Goal: Book appointment/travel/reservation

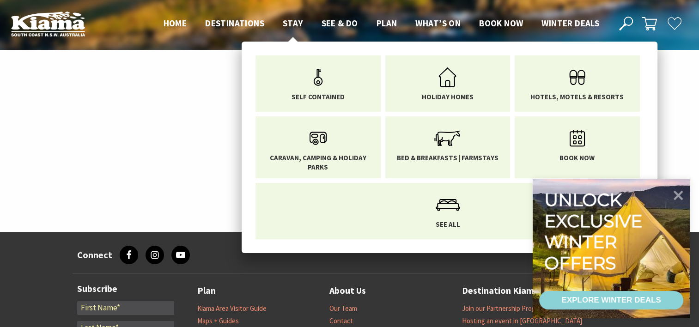
click at [299, 22] on span "Stay" at bounding box center [293, 23] width 20 height 11
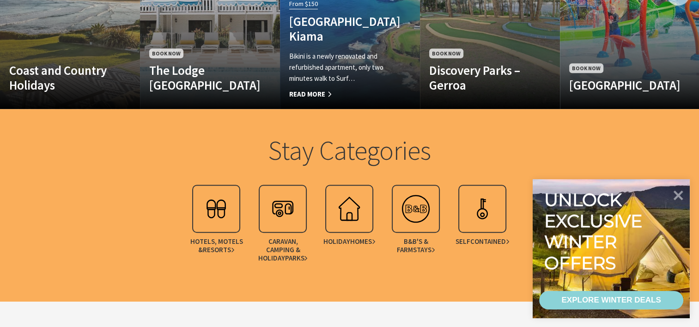
scroll to position [778, 0]
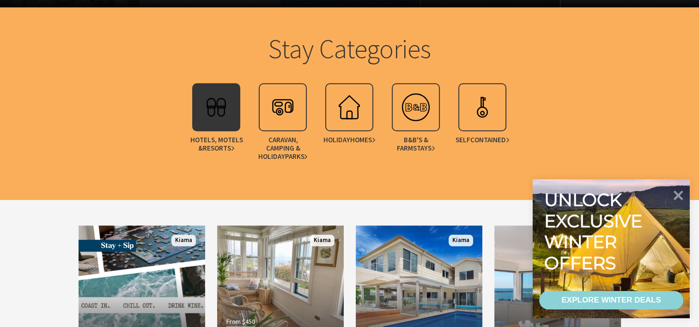
click at [205, 109] on img at bounding box center [216, 107] width 37 height 37
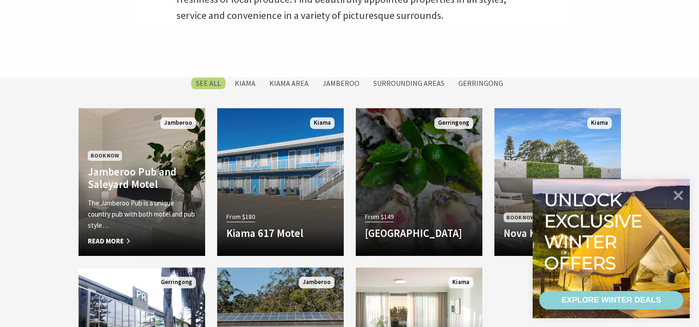
scroll to position [349, 0]
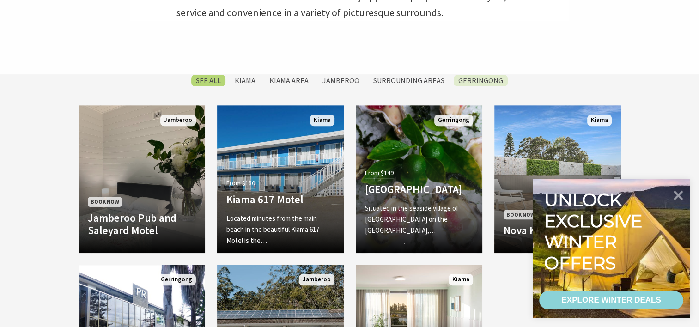
click at [481, 80] on label "Gerringong" at bounding box center [481, 81] width 54 height 12
click at [0, 0] on input "Gerringong" at bounding box center [0, 0] width 0 height 0
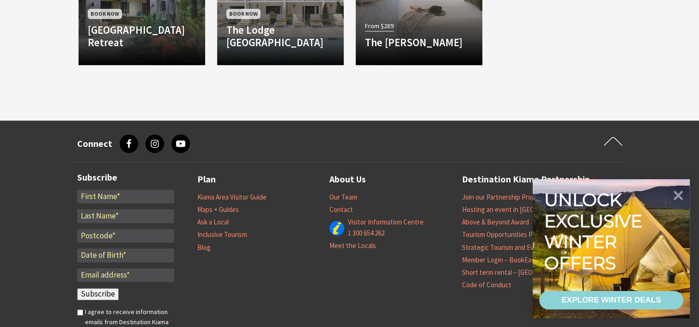
scroll to position [814, 0]
